Goal: Transaction & Acquisition: Purchase product/service

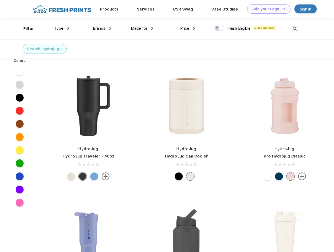
click at [267, 9] on link "Add your Logo Design Tool" at bounding box center [268, 8] width 43 height 9
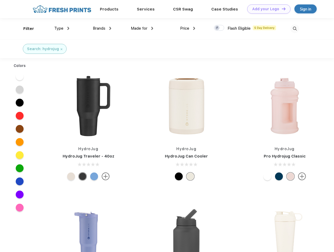
click at [0, 0] on div "Design Tool" at bounding box center [0, 0] width 0 height 0
click at [282, 9] on link "Add your Logo Design Tool" at bounding box center [268, 8] width 43 height 9
click at [25, 29] on div "Filter" at bounding box center [28, 29] width 11 height 6
click at [62, 28] on span "Type" at bounding box center [58, 28] width 9 height 5
click at [102, 28] on span "Brands" at bounding box center [99, 28] width 13 height 5
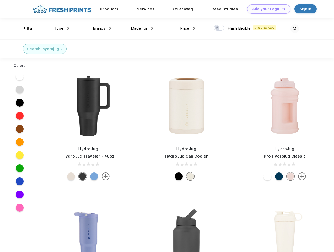
click at [142, 28] on span "Made for" at bounding box center [139, 28] width 17 height 5
click at [188, 28] on span "Price" at bounding box center [184, 28] width 9 height 5
click at [219, 28] on div at bounding box center [219, 28] width 10 height 6
click at [218, 28] on input "checkbox" at bounding box center [215, 26] width 3 height 3
click at [295, 29] on img at bounding box center [295, 28] width 9 height 9
